Goal: Task Accomplishment & Management: Complete application form

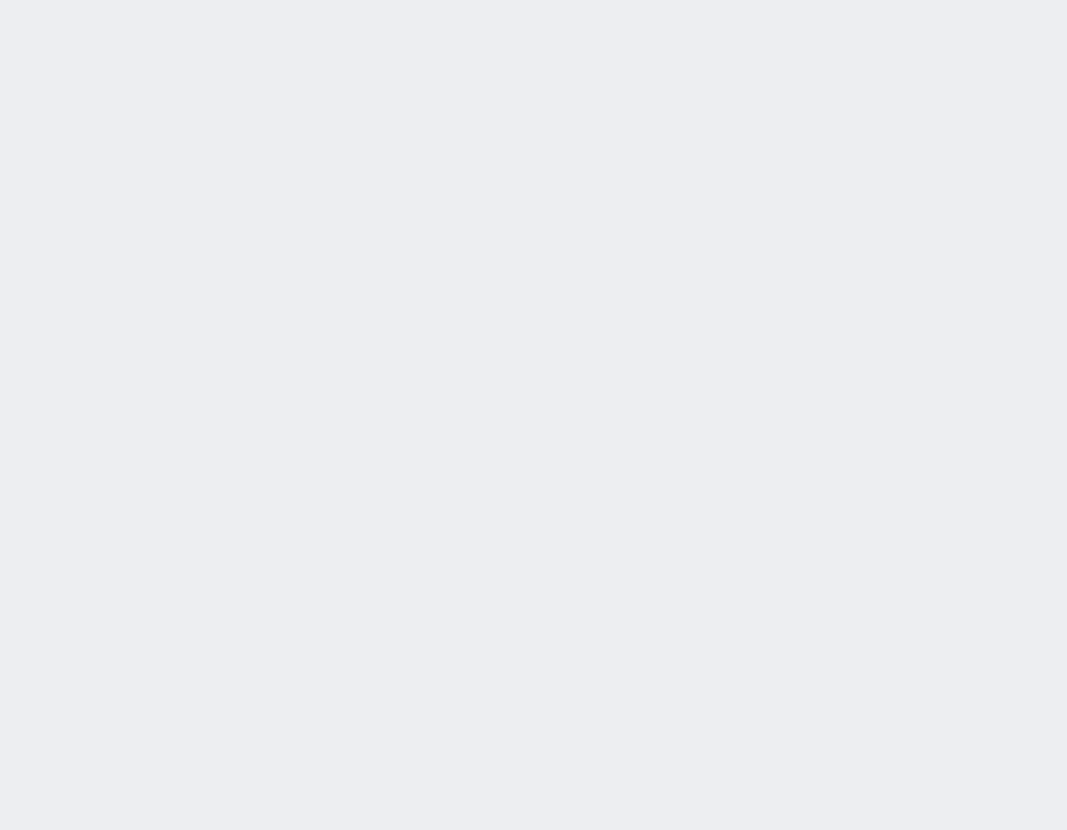
select select "400"
select select
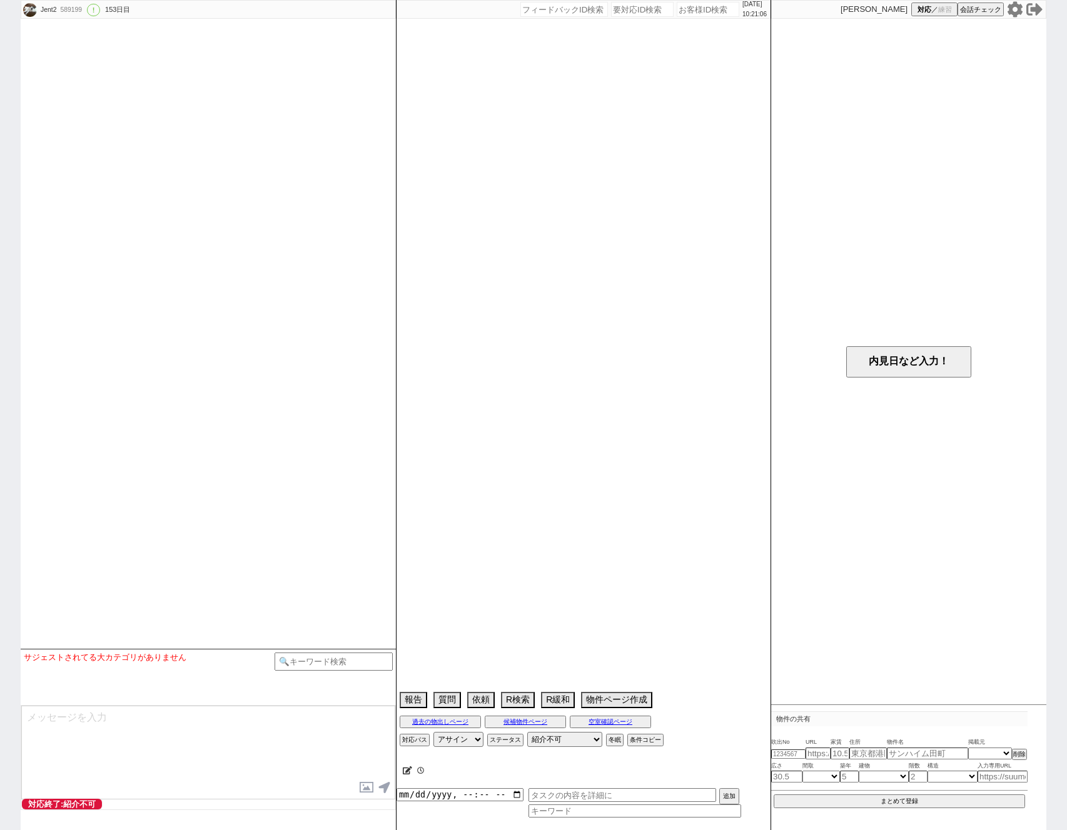
type textarea "アエラス[PERSON_NAME]店"
select select "25"
select select "790"
select select "35"
select select "[DATE]"
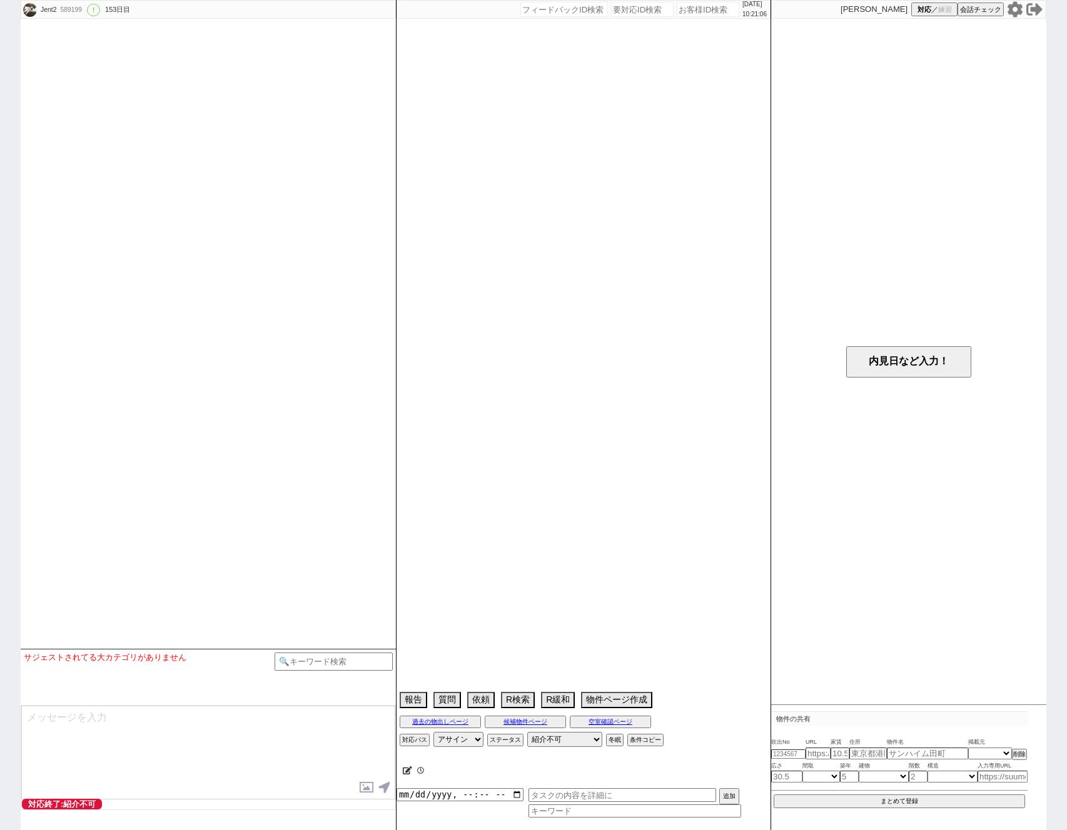
select select "70"
select select "[DATE]"
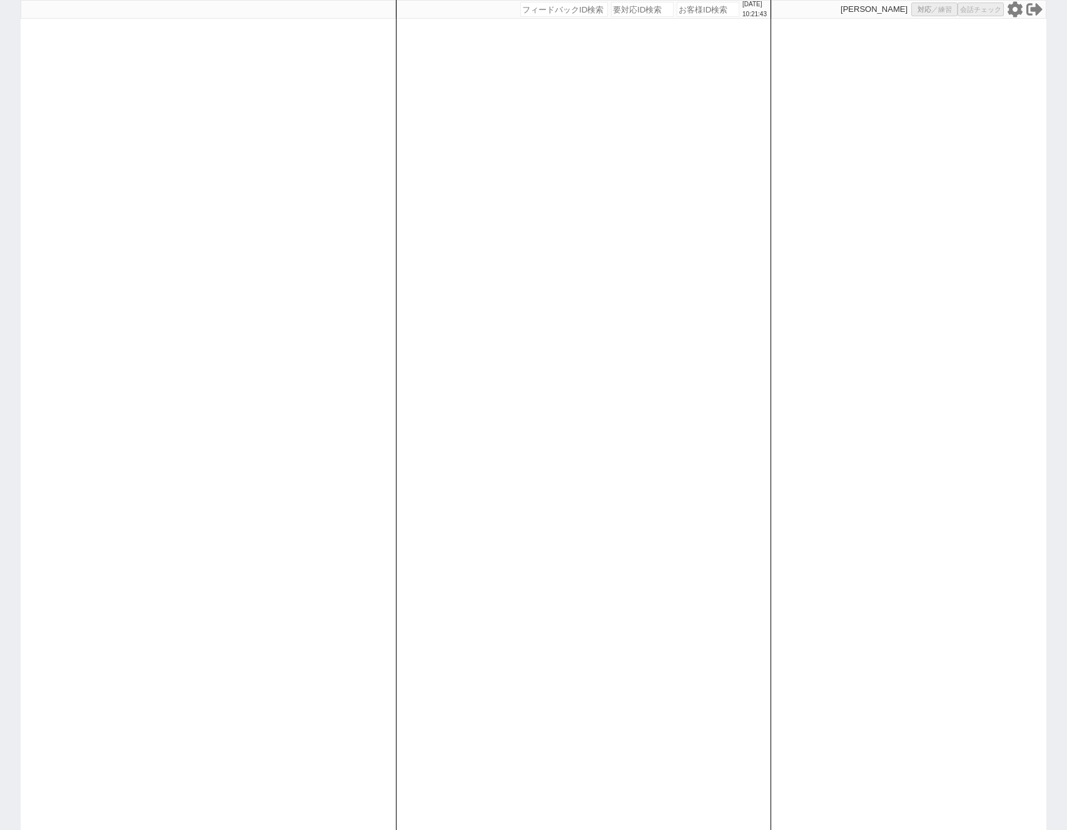
select select "400"
select select
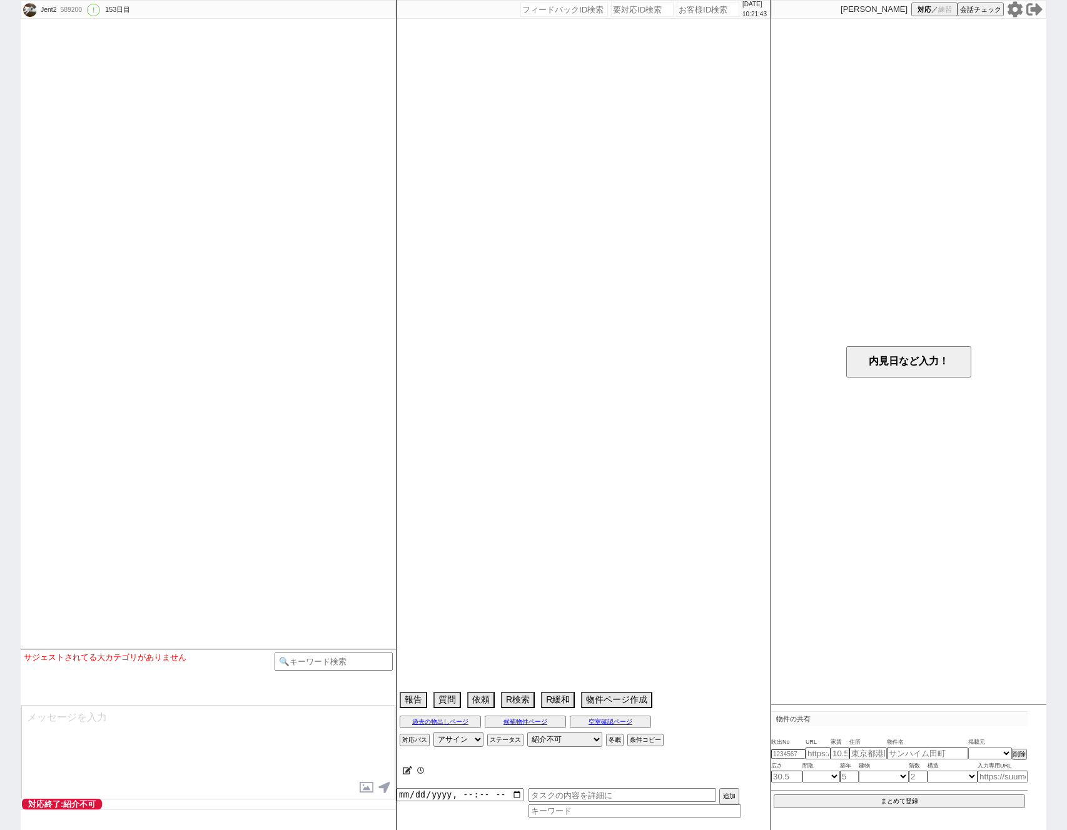
type textarea "アエラス十条店"
select select "25"
select select "791"
select select "23"
select select "732"
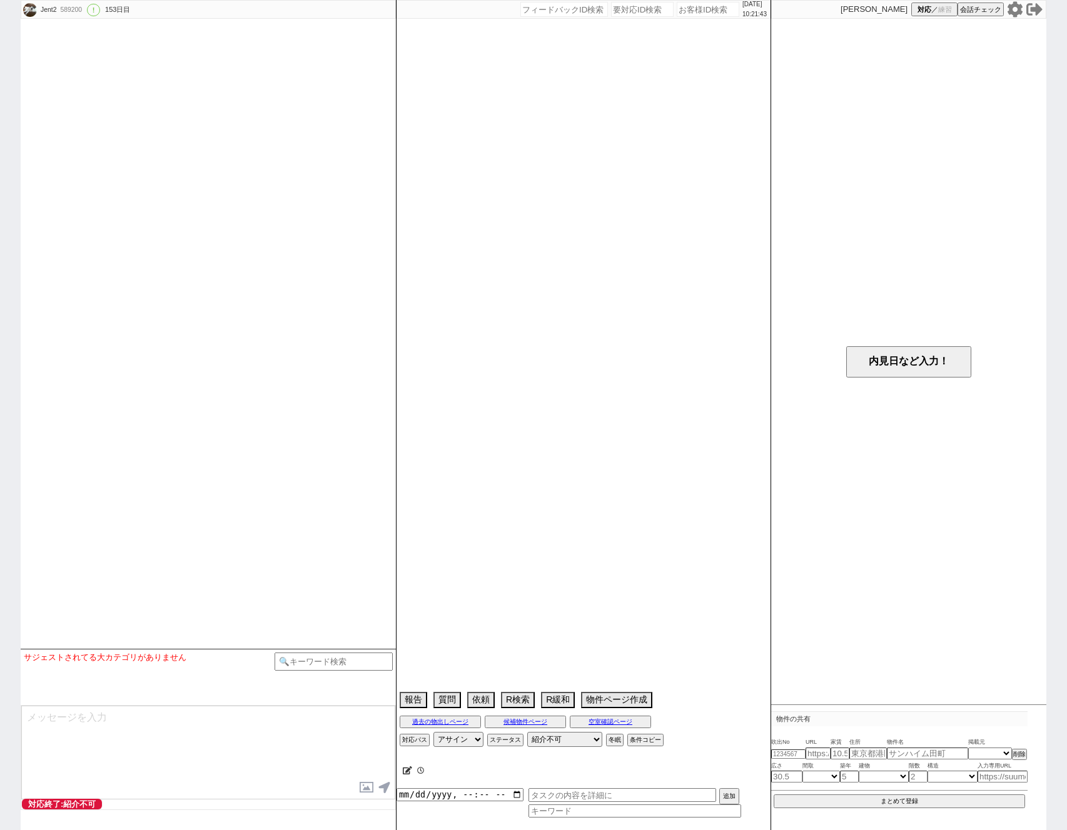
select select "67"
select select "1631"
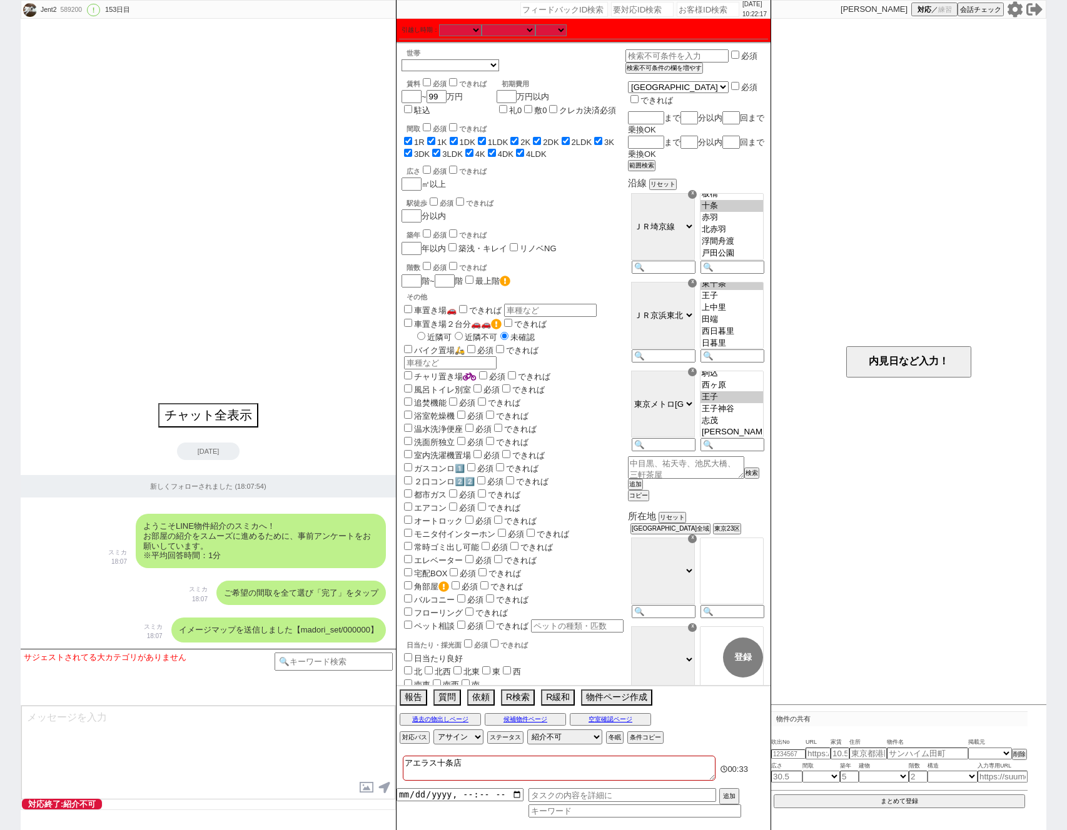
scroll to position [121, 0]
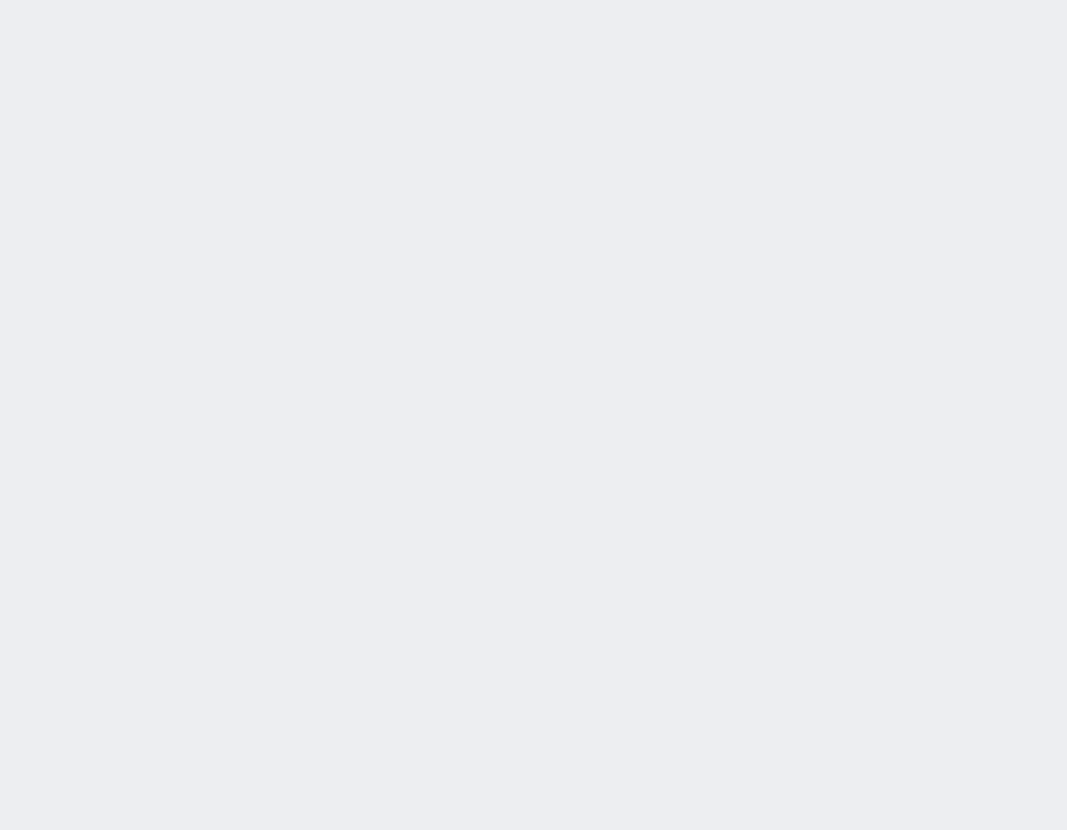
select select "400"
select select
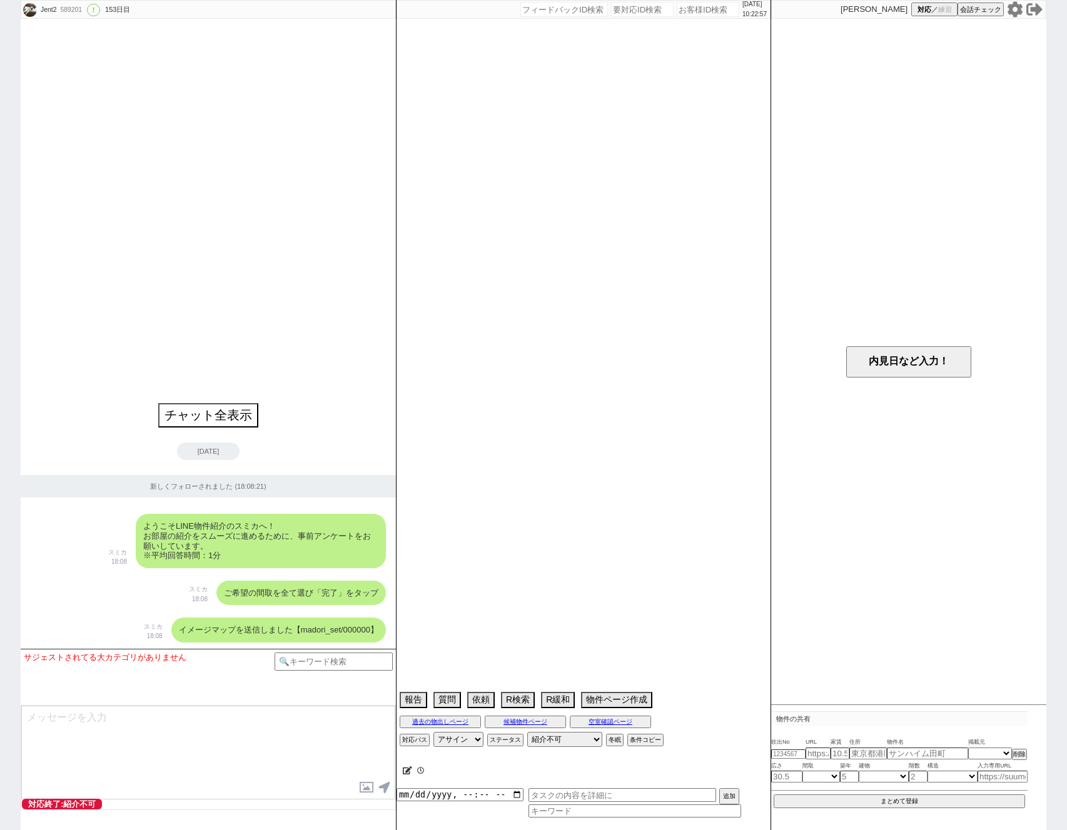
type textarea "アエラス赤羽店"
select select "25"
select select "792"
select select "67"
select select "1633"
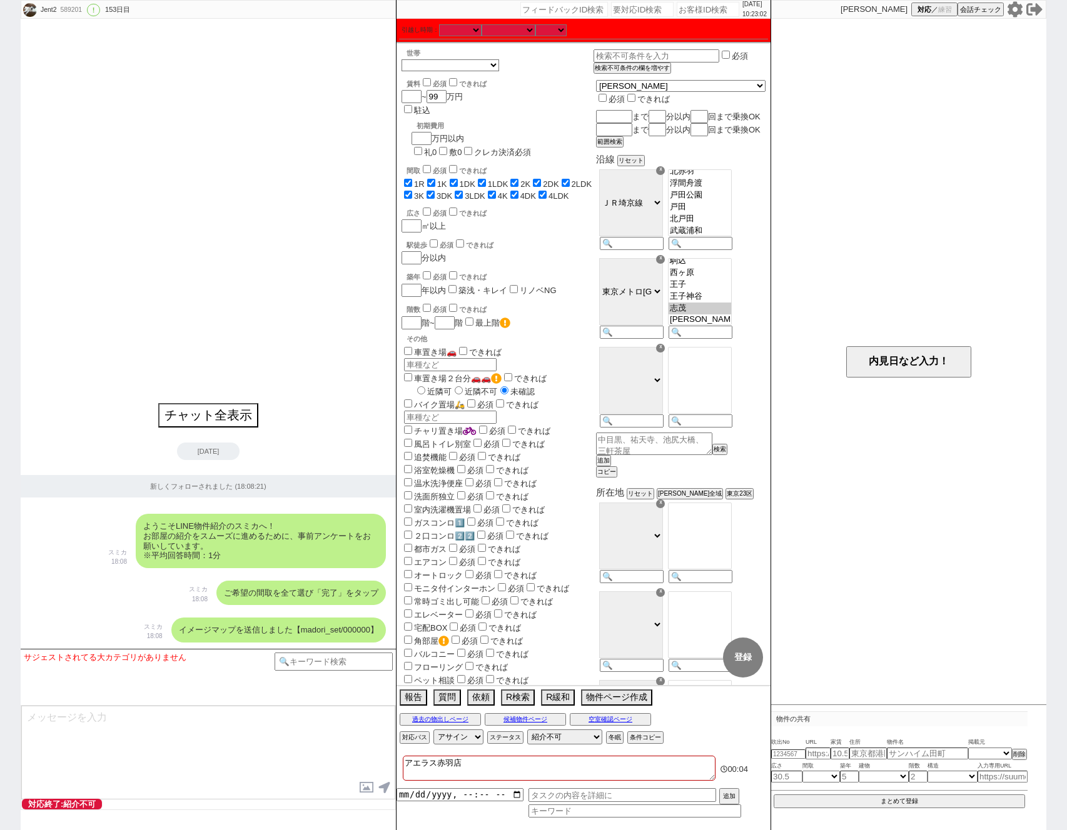
scroll to position [196, 0]
